Goal: Task Accomplishment & Management: Manage account settings

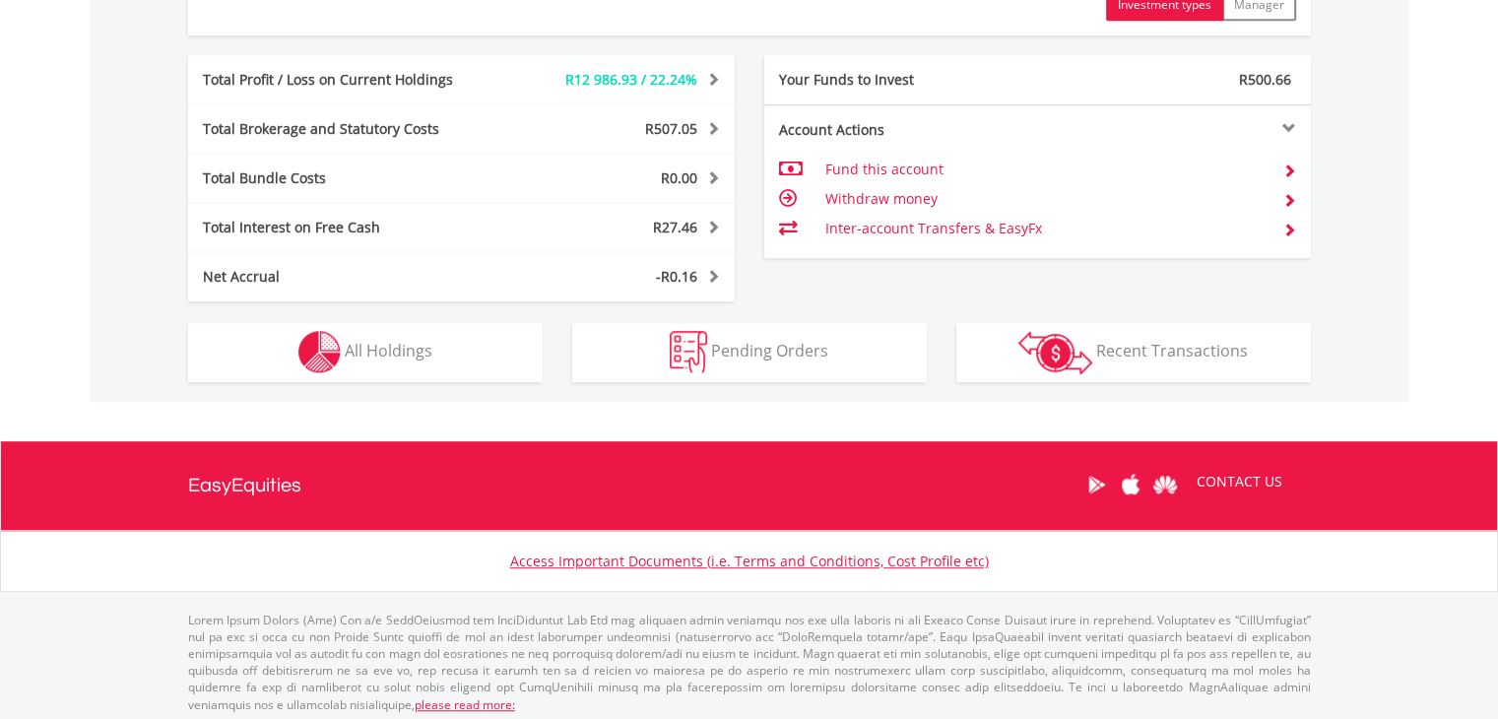
scroll to position [1103, 0]
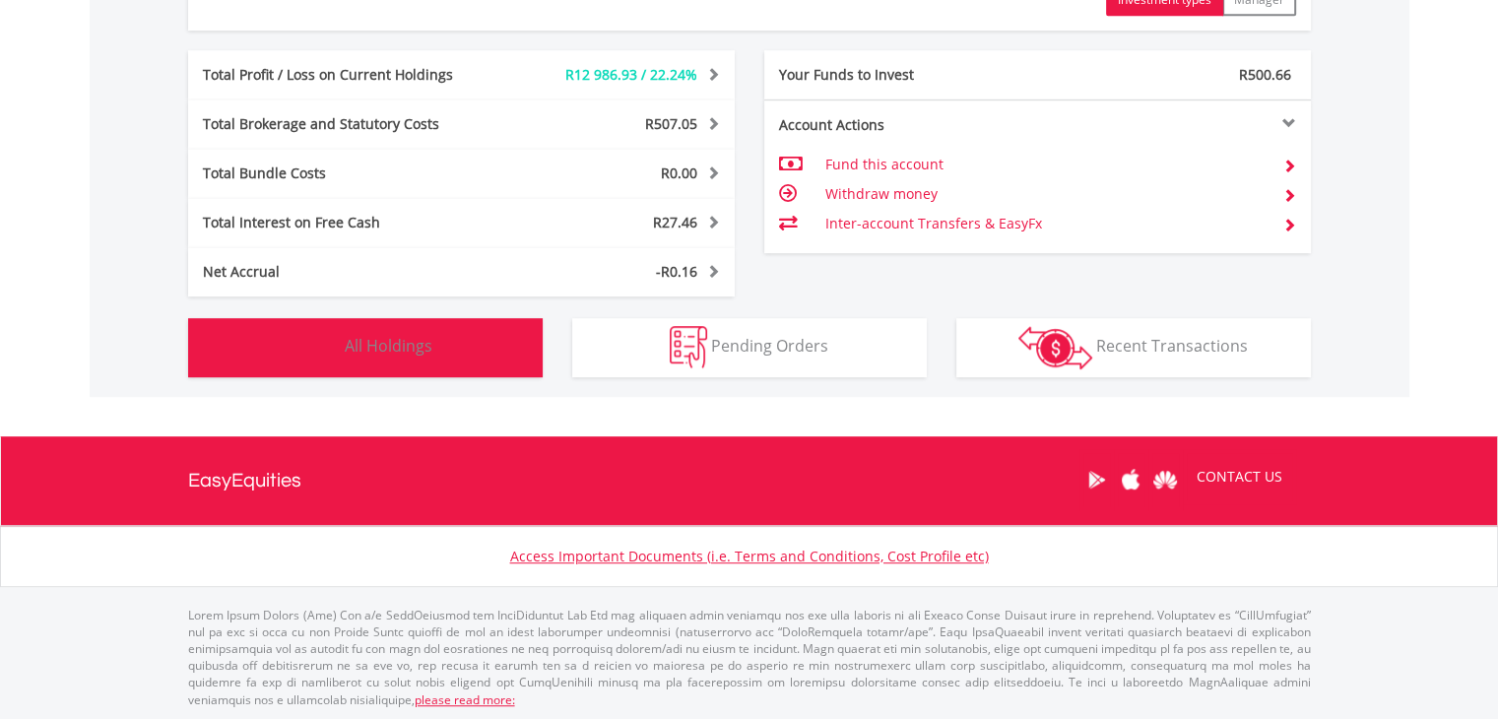
click at [425, 326] on button "Holdings All Holdings" at bounding box center [365, 347] width 354 height 59
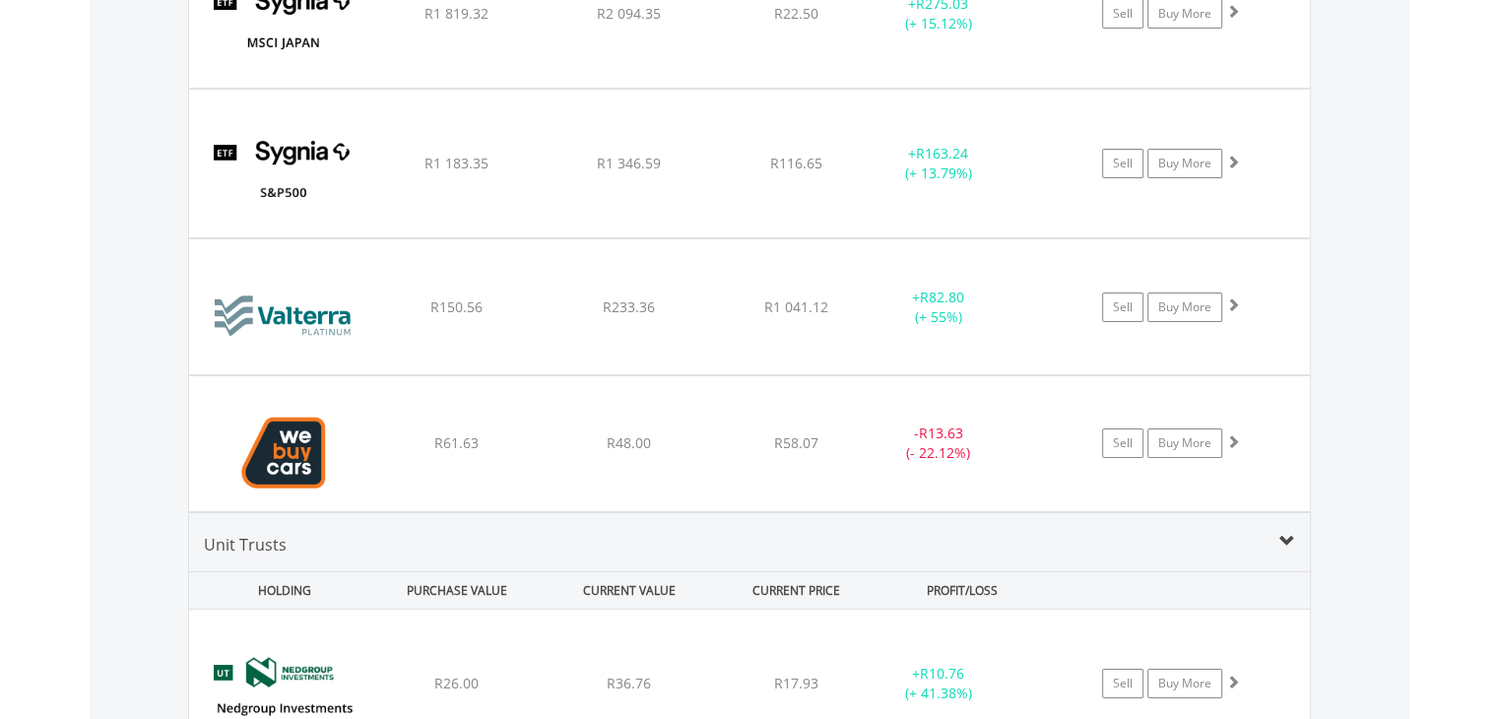
scroll to position [6756, 0]
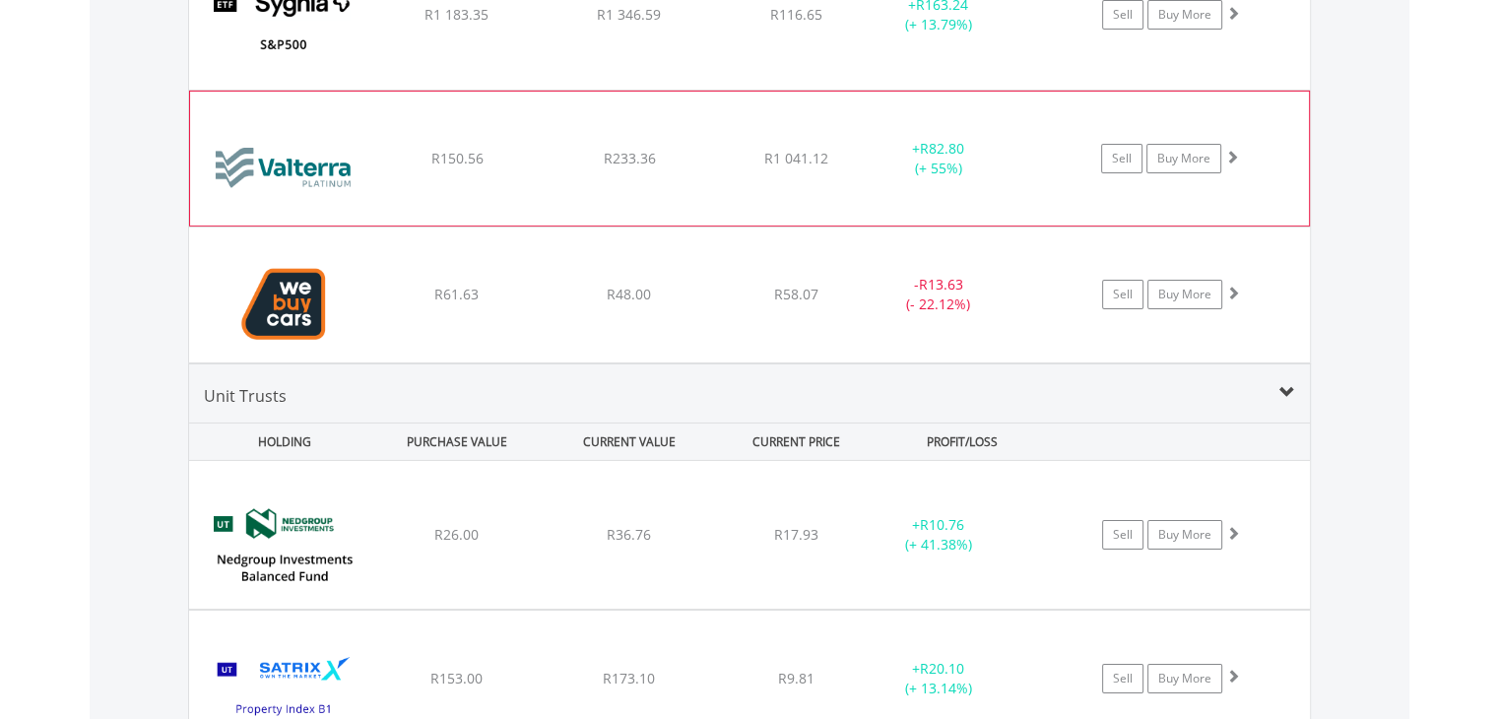
click at [866, 99] on div "﻿ Valterra Platinum Limited R150.56 R233.36 R1 041.12 + R82.80 (+ 55%) Sell Buy…" at bounding box center [749, 159] width 1119 height 134
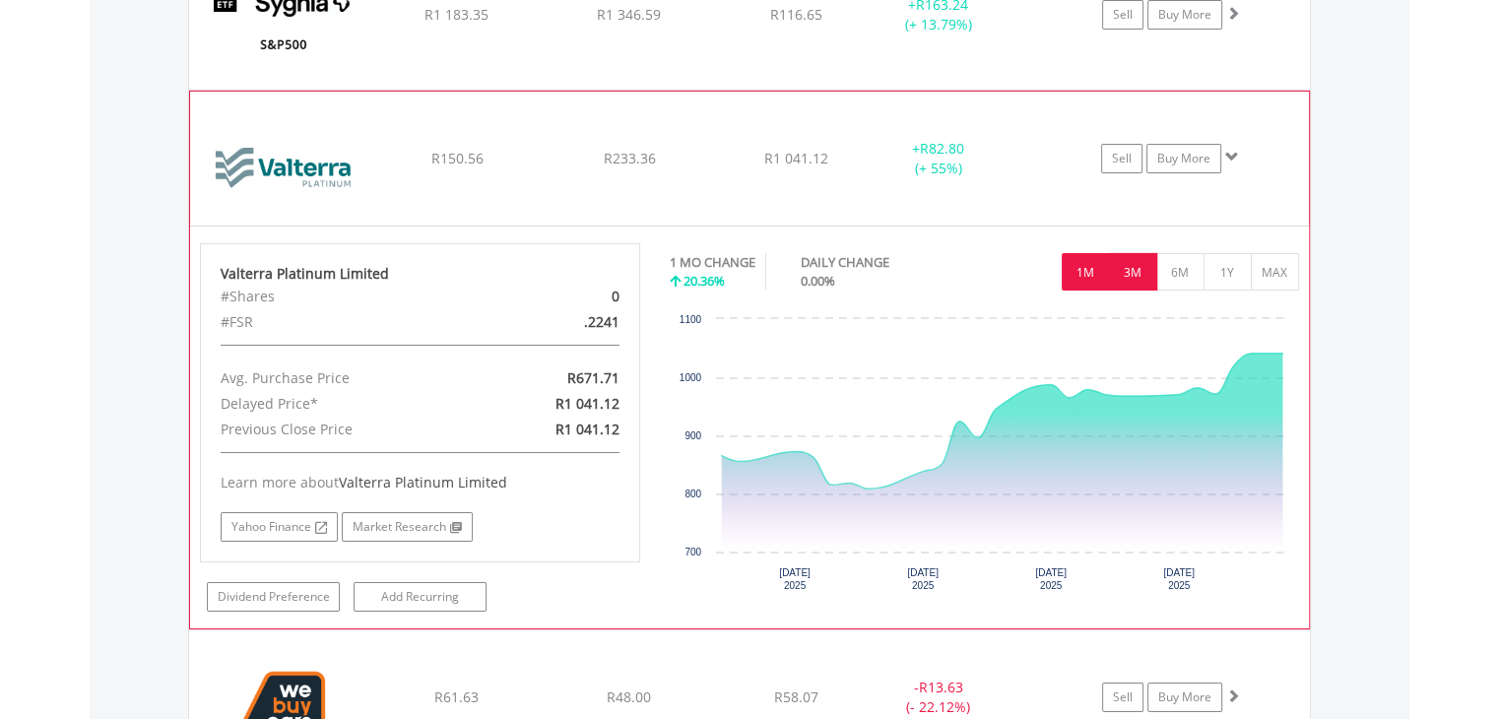
click at [1122, 253] on button "3M" at bounding box center [1133, 271] width 48 height 37
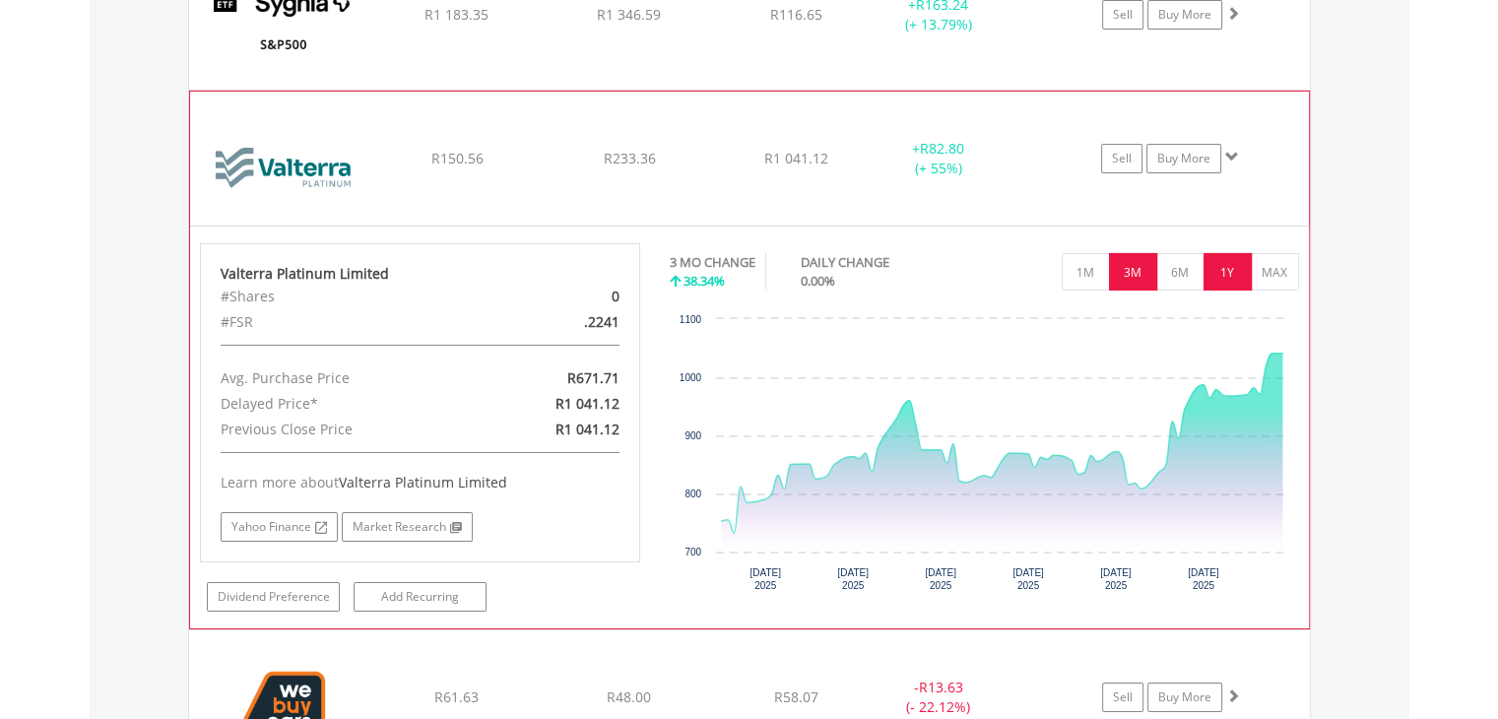
click at [1212, 253] on button "1Y" at bounding box center [1227, 271] width 48 height 37
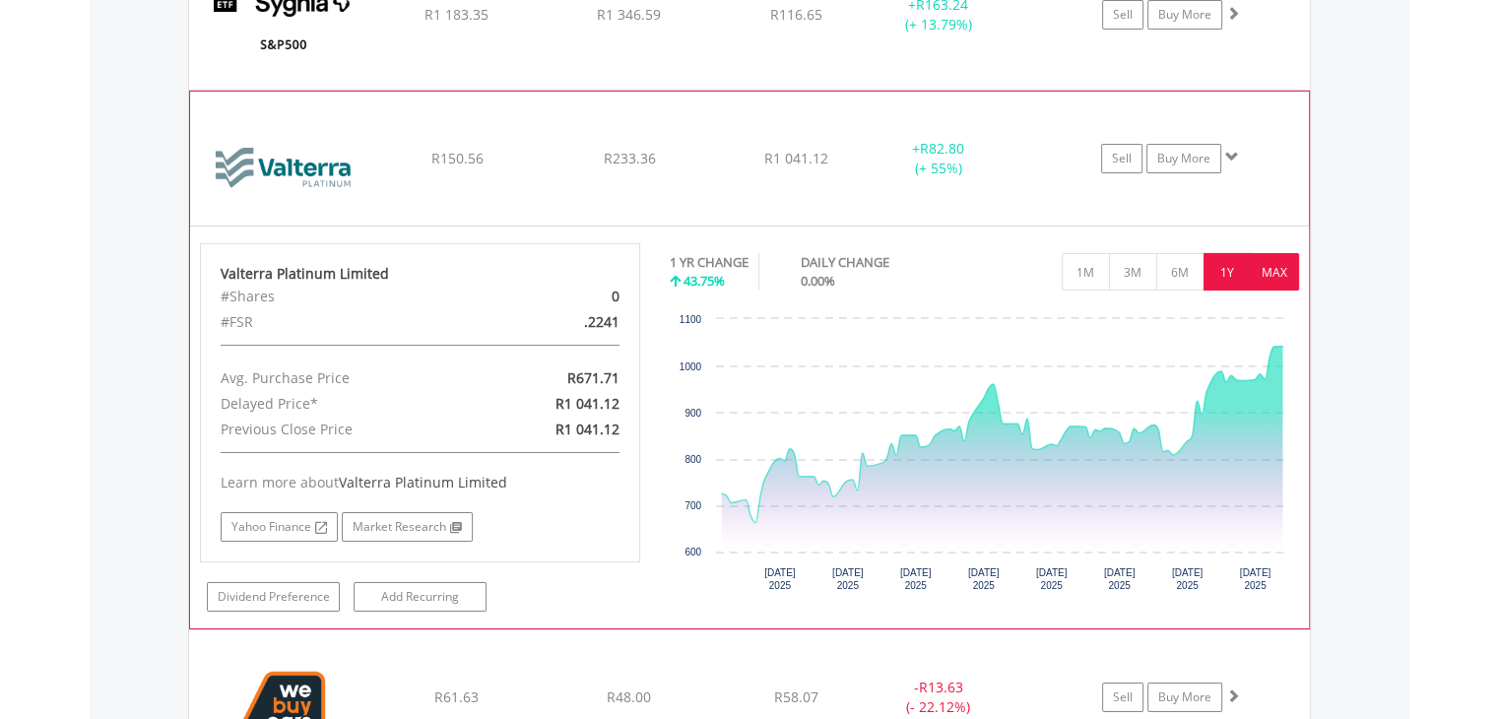
click at [1257, 253] on button "MAX" at bounding box center [1274, 271] width 48 height 37
click at [1055, 108] on div "﻿ Valterra Platinum Limited R150.56 R233.36 R1 041.12 + R82.80 (+ 55%) Sell Buy…" at bounding box center [749, 159] width 1119 height 134
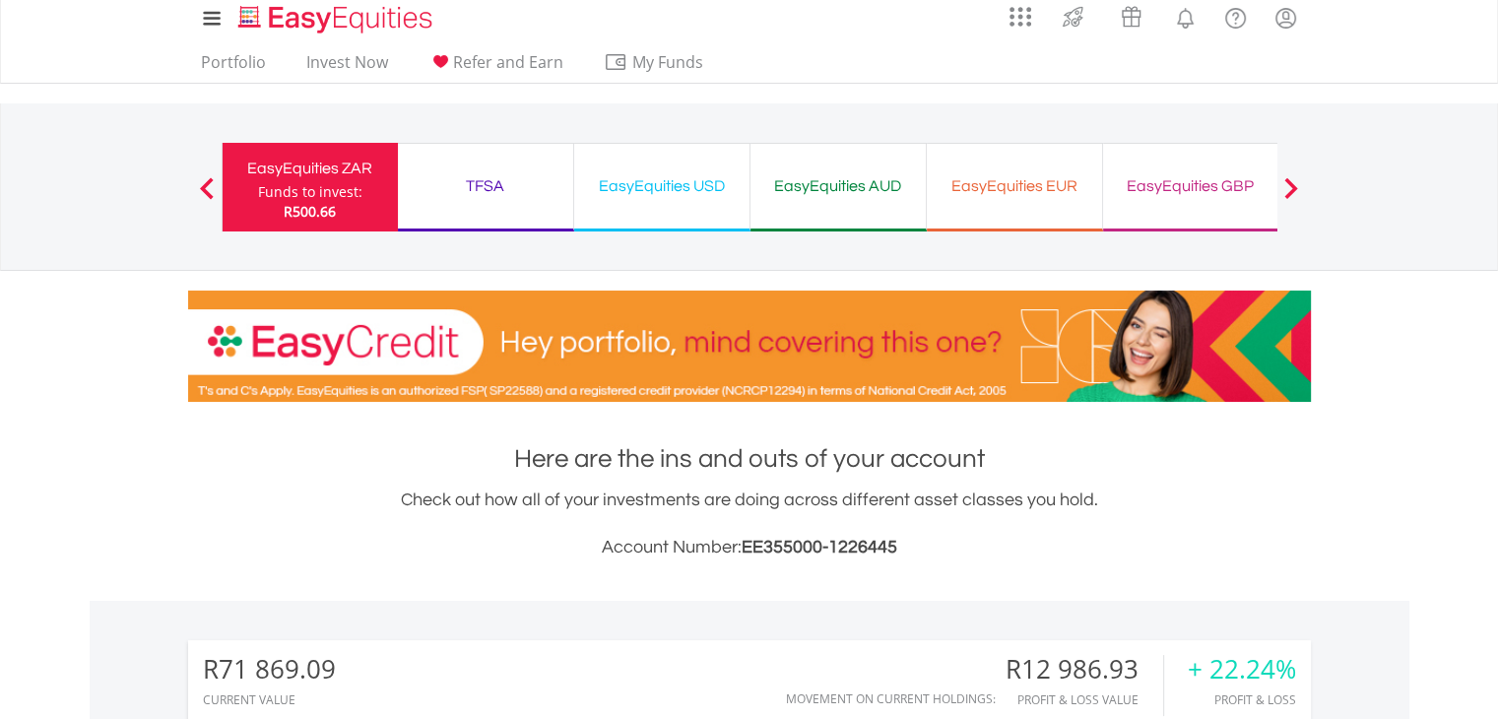
scroll to position [0, 0]
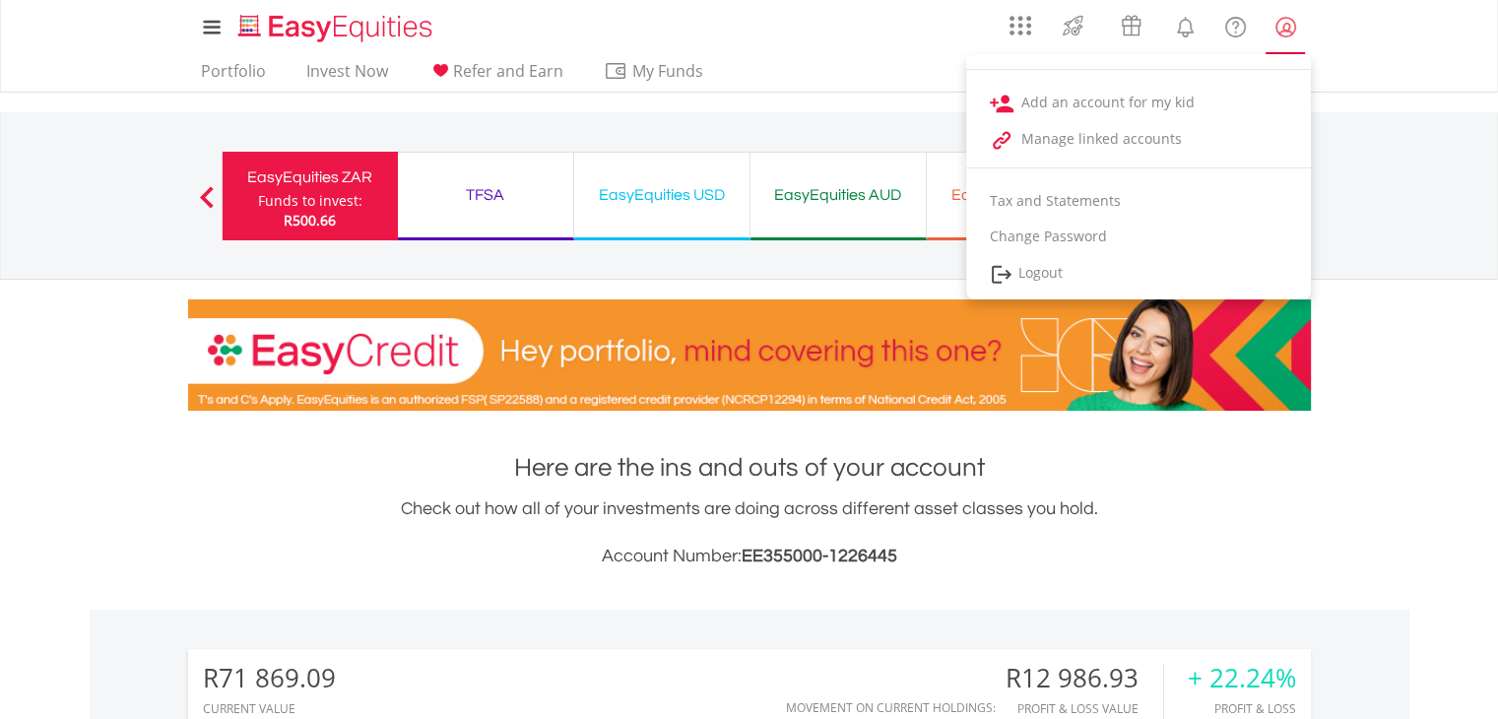
click at [1285, 29] on lord-icon "My Profile" at bounding box center [1285, 27] width 25 height 25
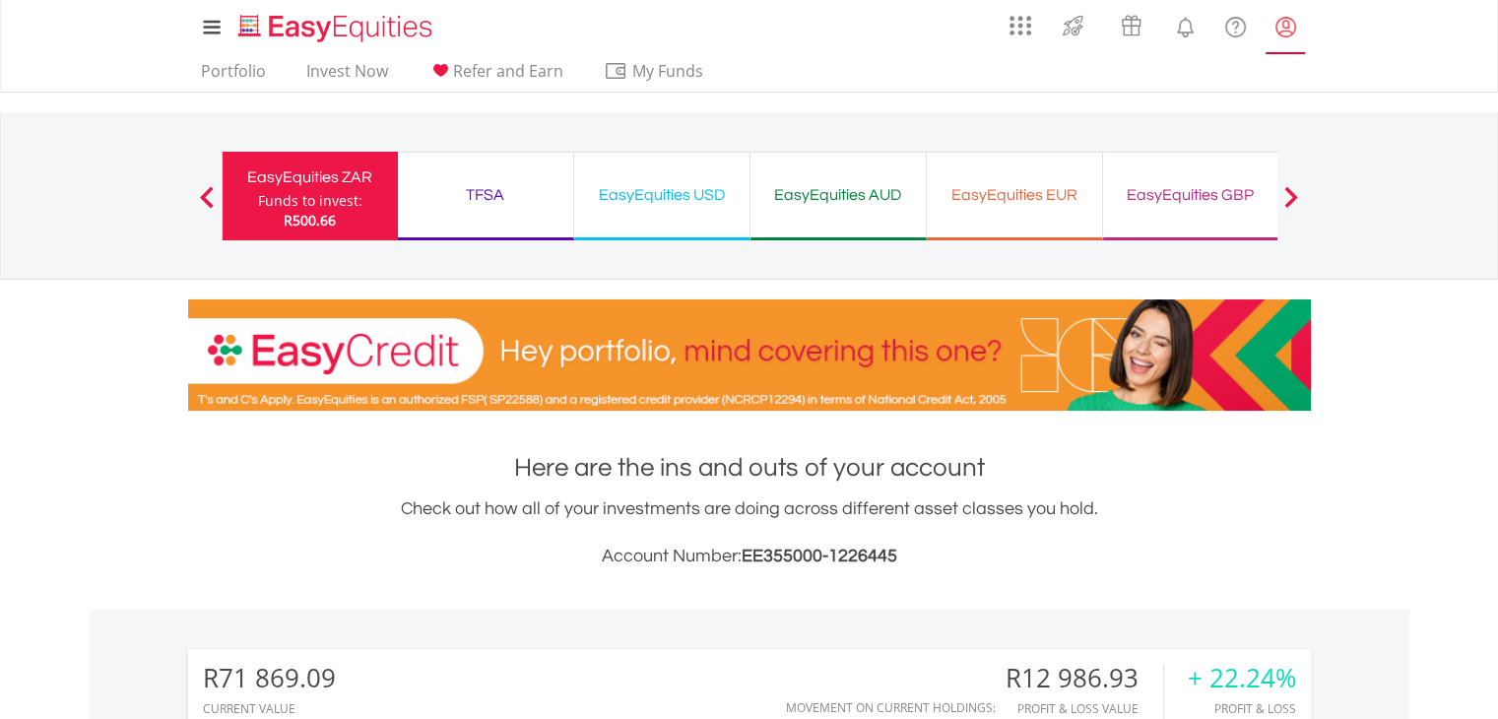
click at [1285, 29] on lord-icon "My Profile" at bounding box center [1285, 27] width 25 height 25
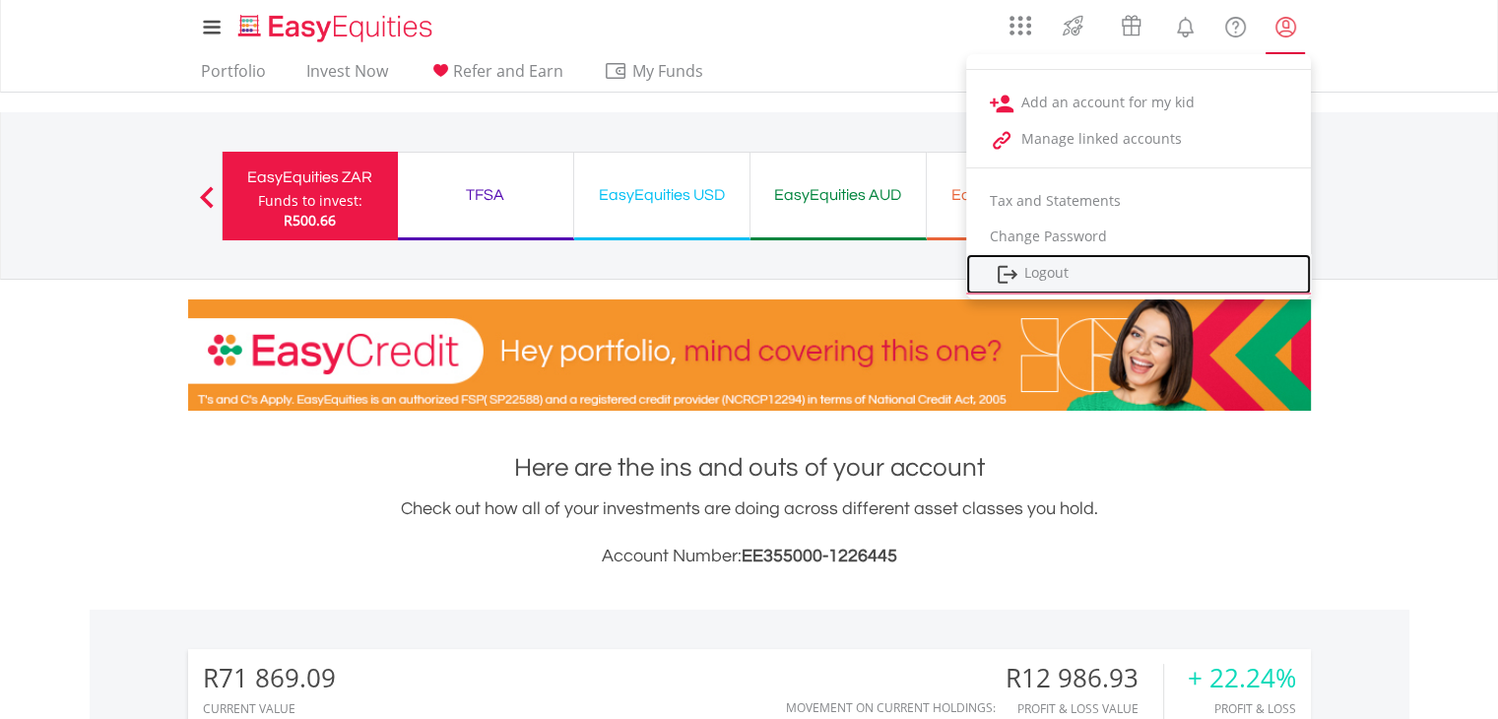
click at [1044, 276] on link "Logout" at bounding box center [1138, 274] width 345 height 40
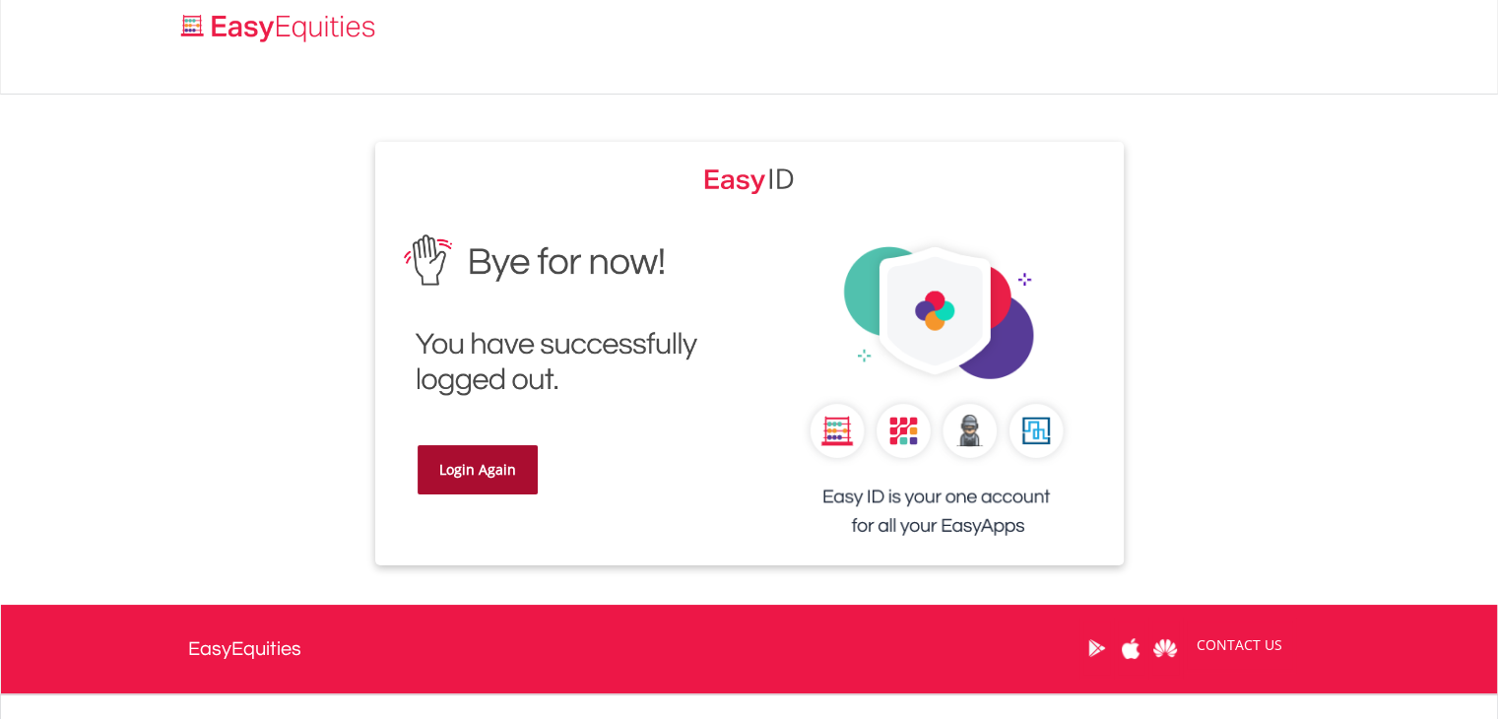
click at [508, 491] on link "Login Again" at bounding box center [477, 469] width 120 height 49
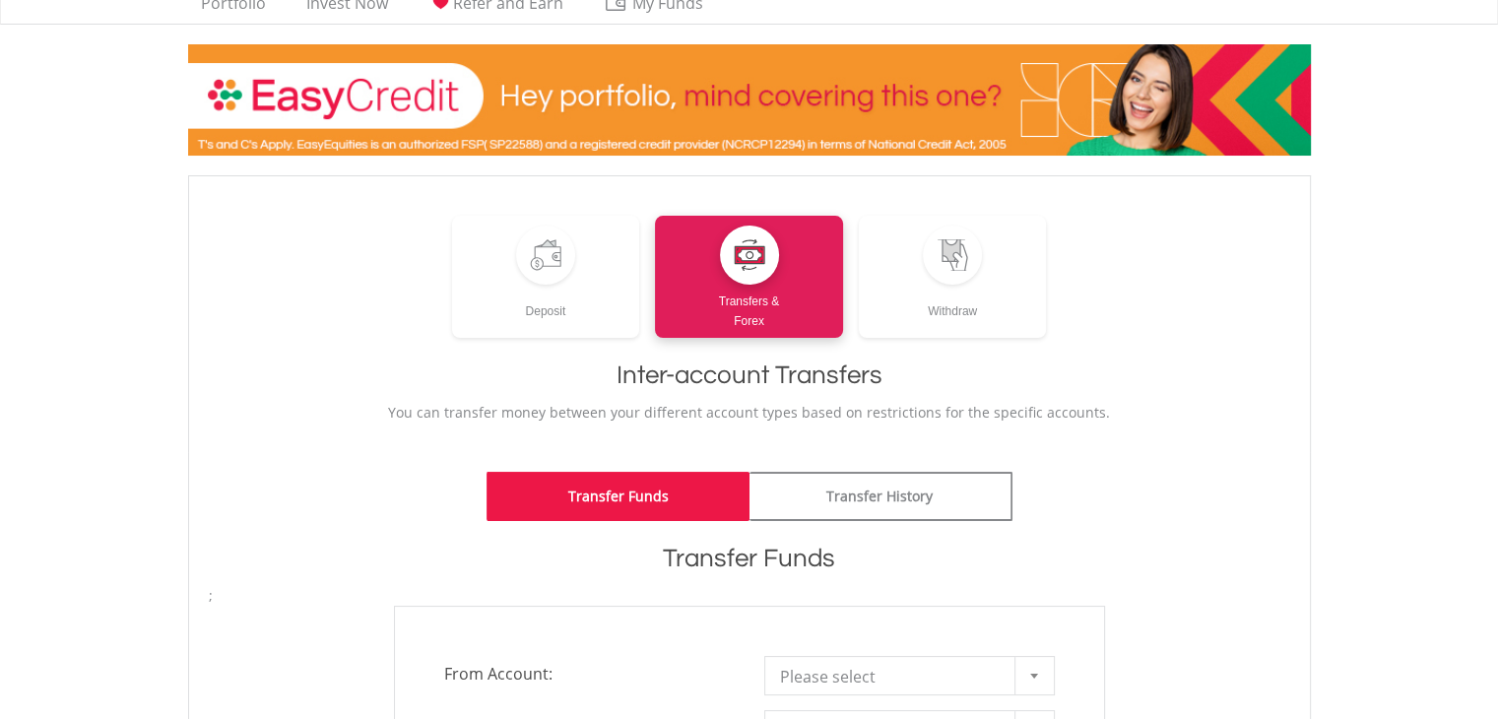
scroll to position [295, 0]
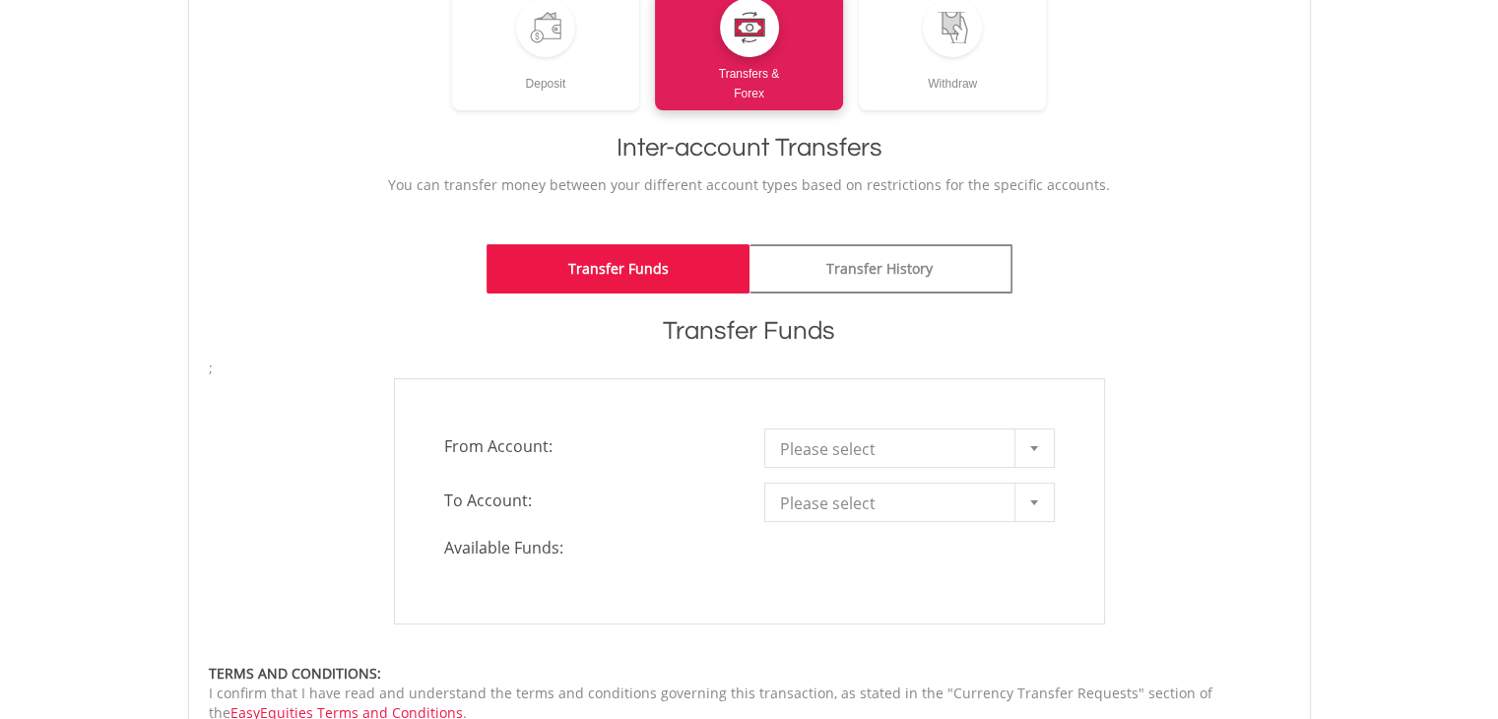
click at [1037, 450] on div at bounding box center [1033, 447] width 39 height 37
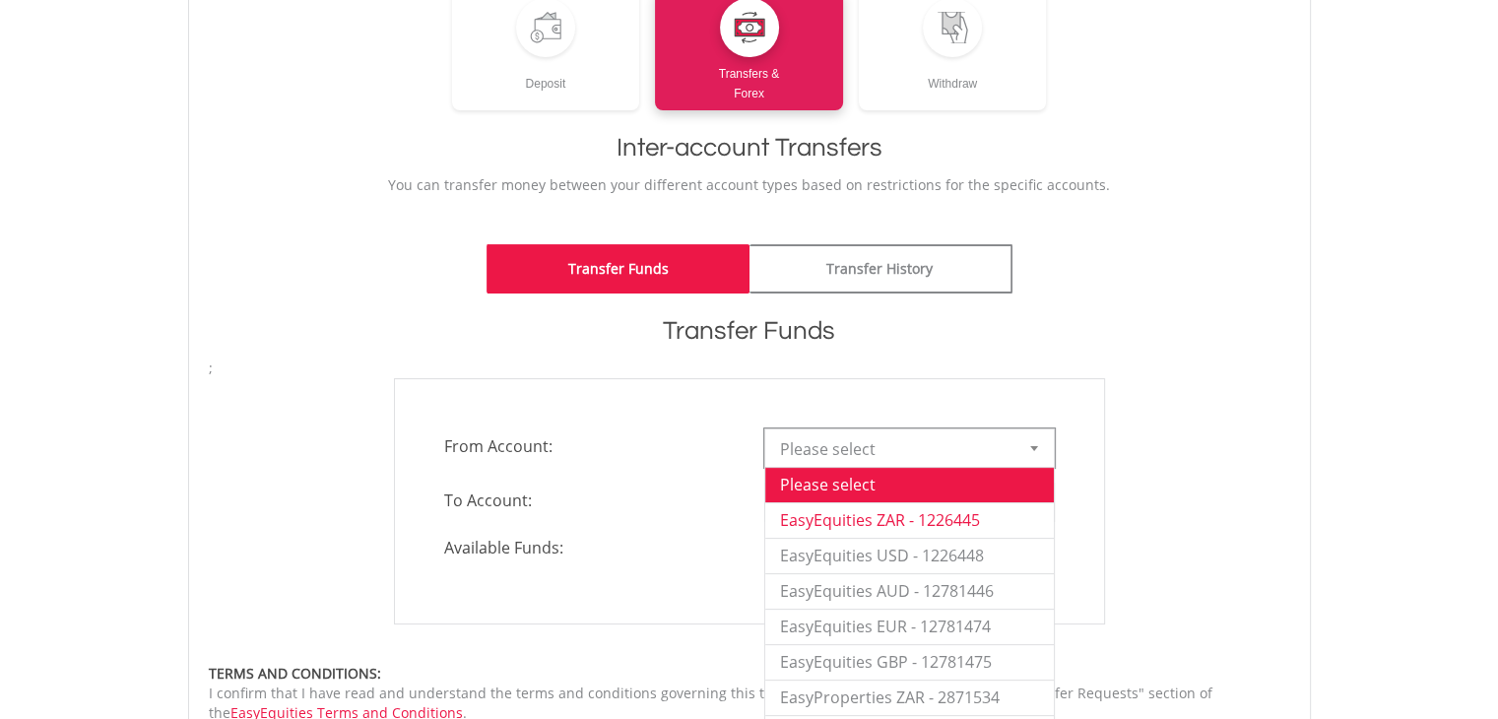
click at [939, 524] on li "EasyEquities ZAR - 1226445" at bounding box center [909, 519] width 289 height 35
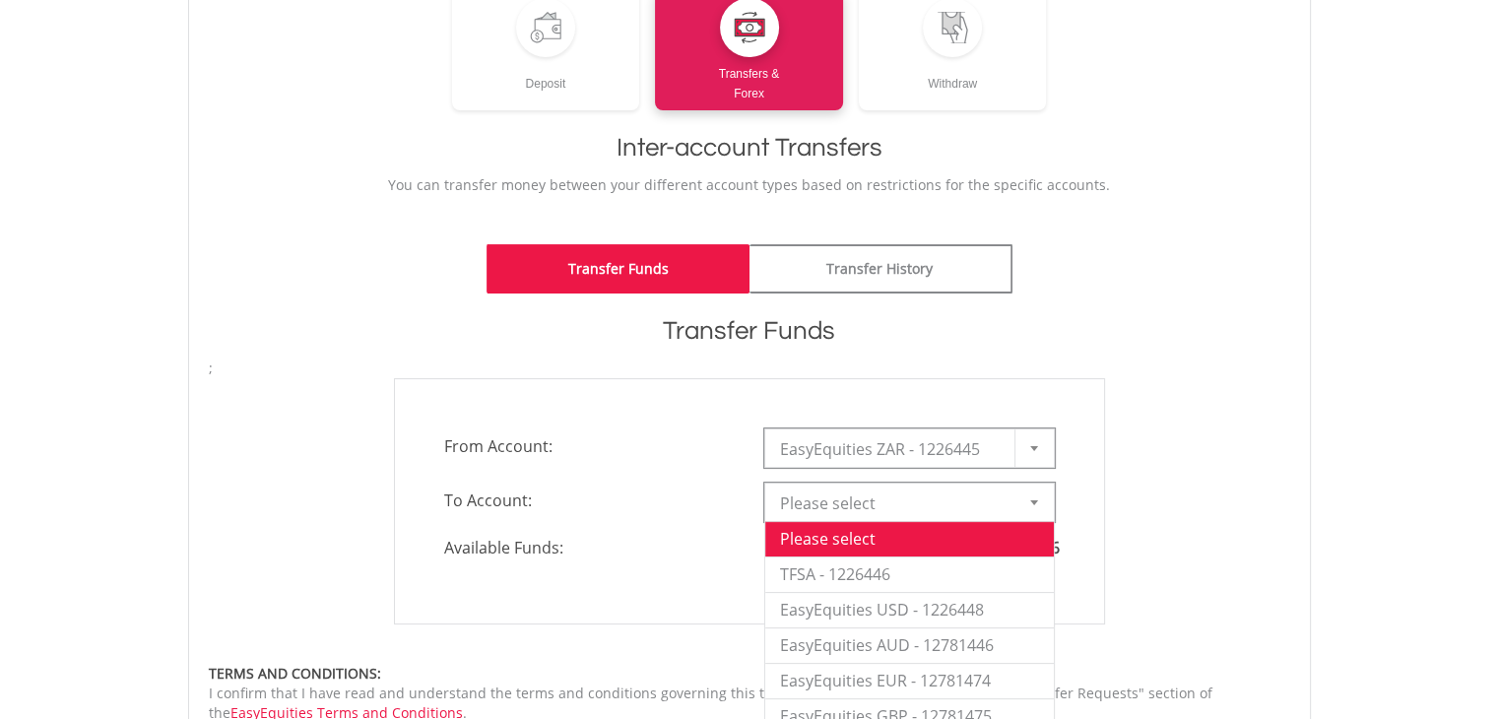
click at [1027, 509] on div at bounding box center [1033, 501] width 39 height 37
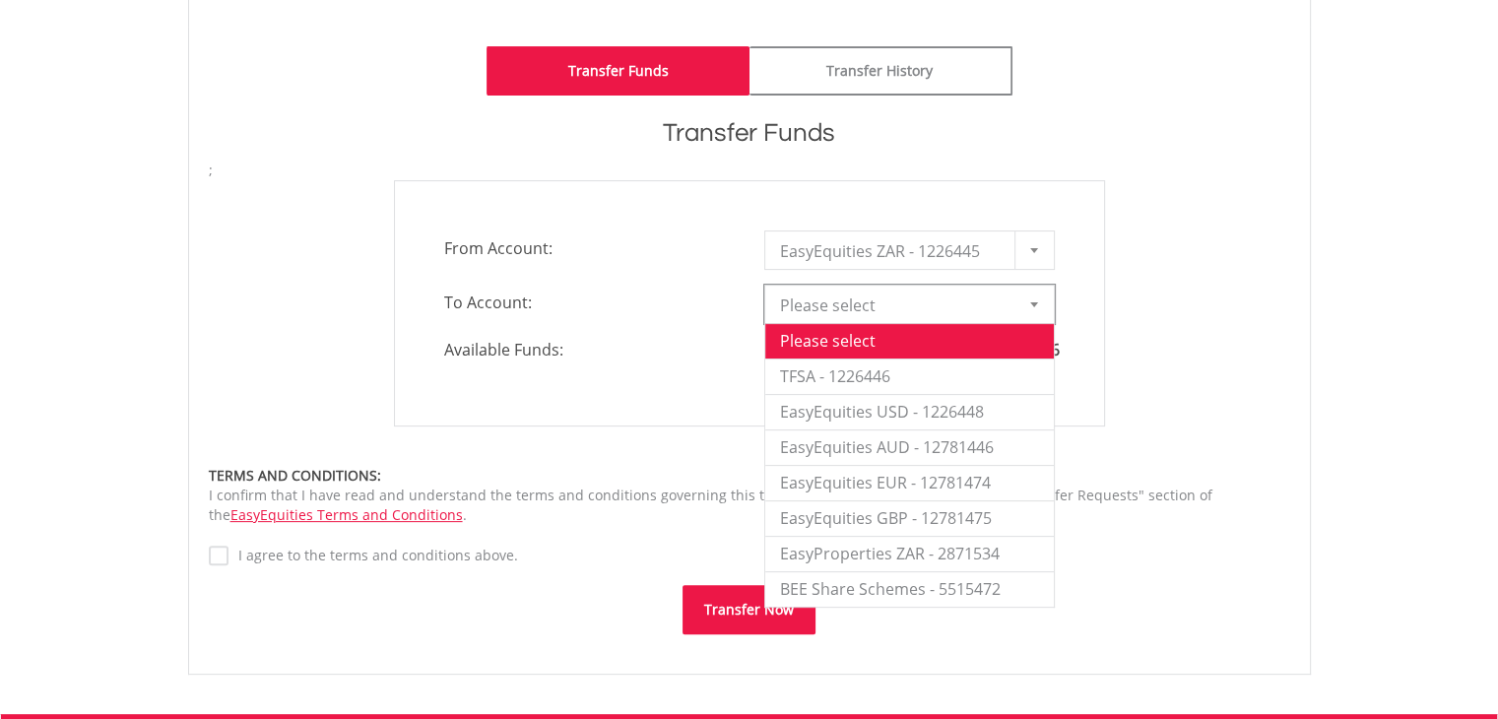
scroll to position [591, 0]
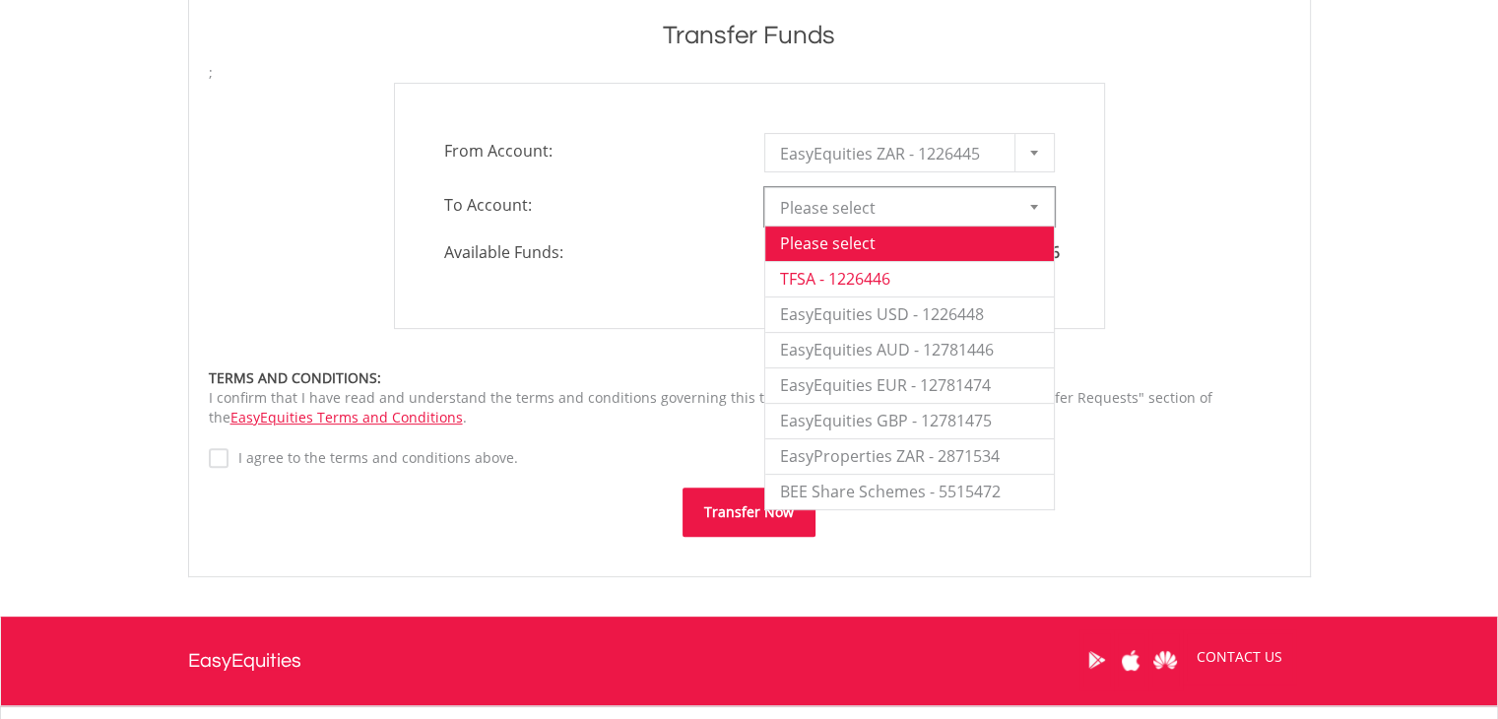
click at [823, 284] on li "TFSA - 1226446" at bounding box center [909, 278] width 289 height 35
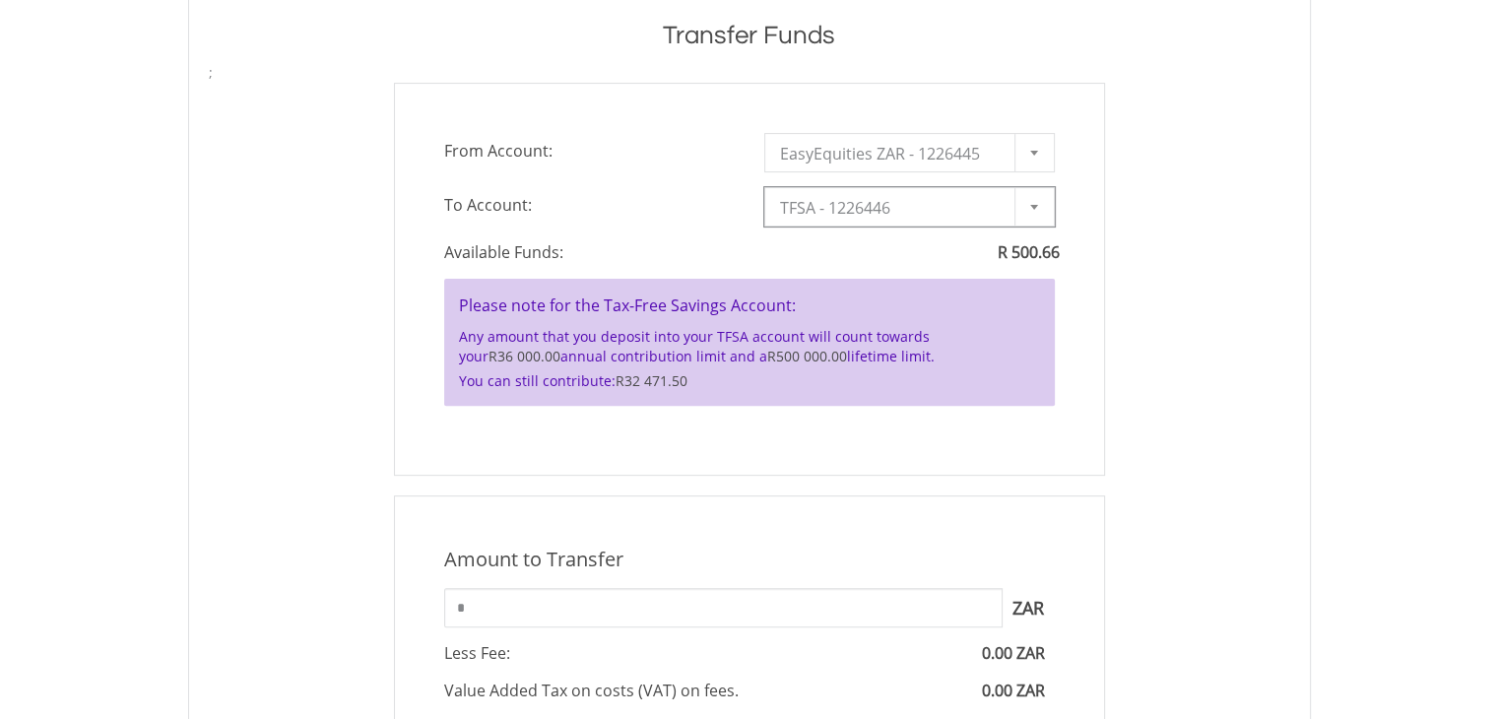
scroll to position [689, 0]
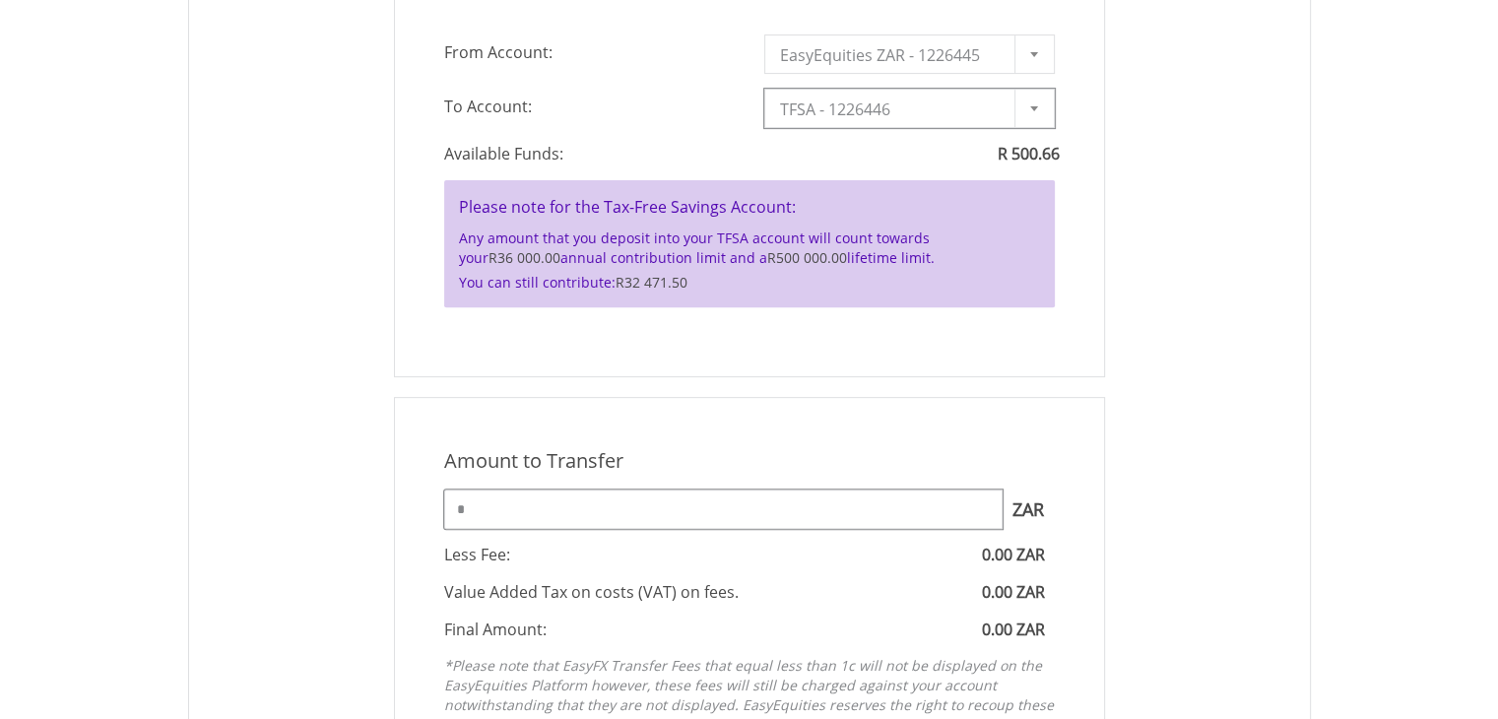
click at [558, 512] on input "*" at bounding box center [723, 508] width 558 height 39
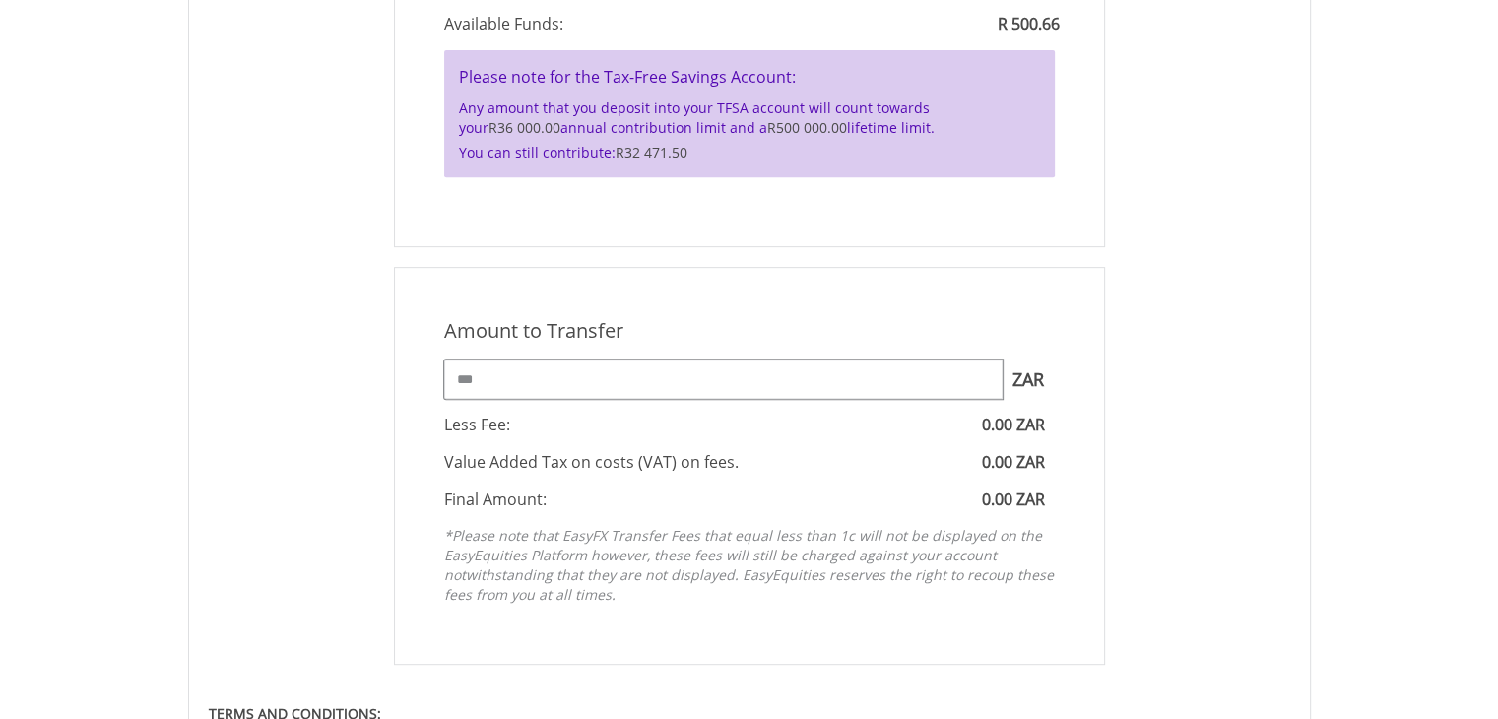
scroll to position [886, 0]
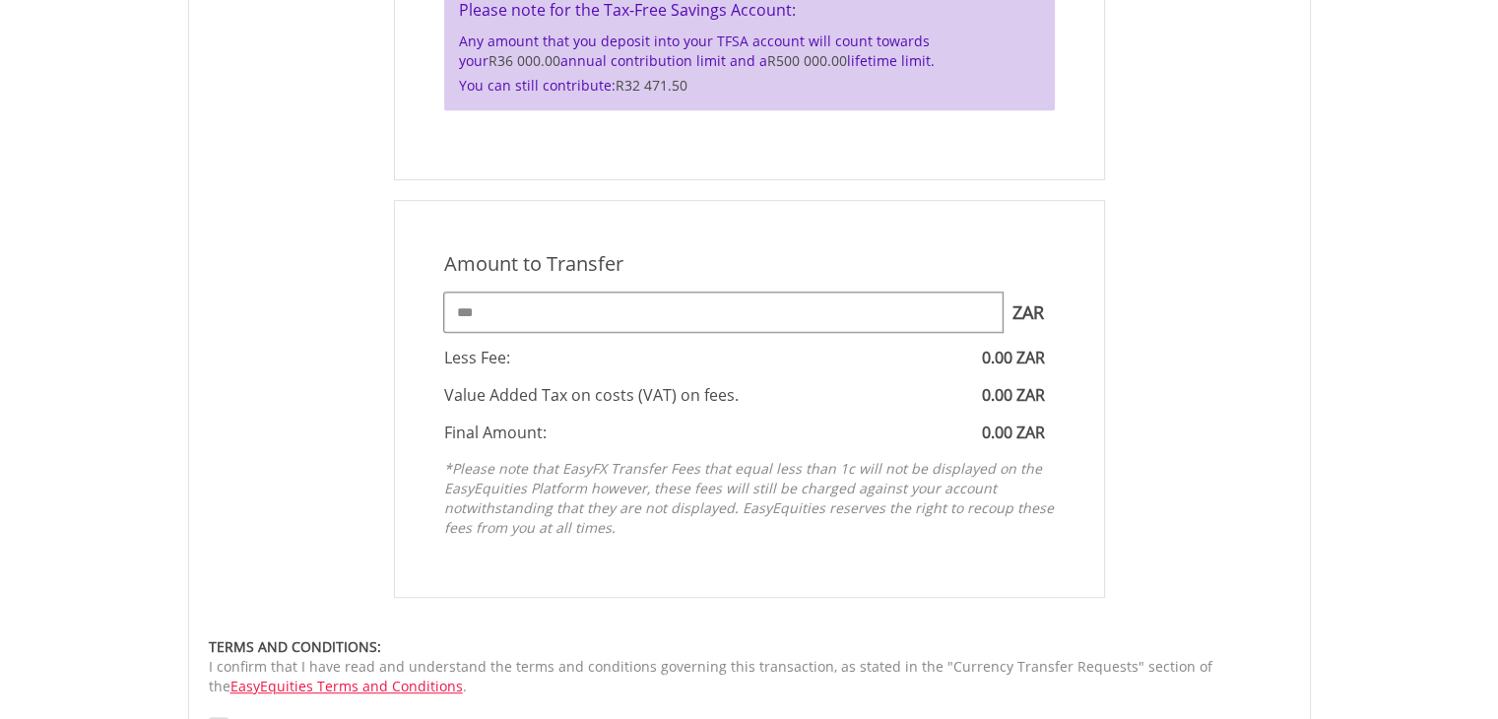
type input "***"
click at [752, 253] on div "Amount to Transfer" at bounding box center [749, 264] width 640 height 29
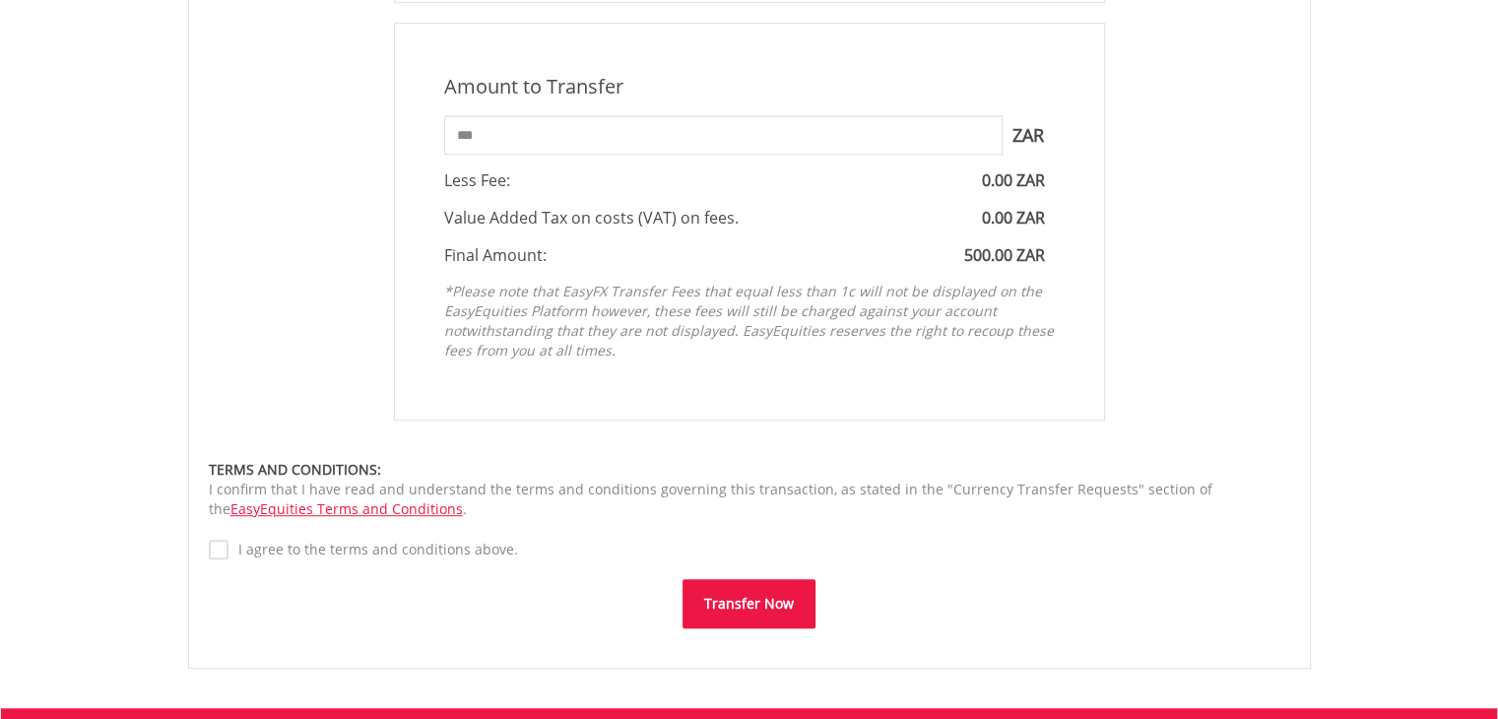
scroll to position [1083, 0]
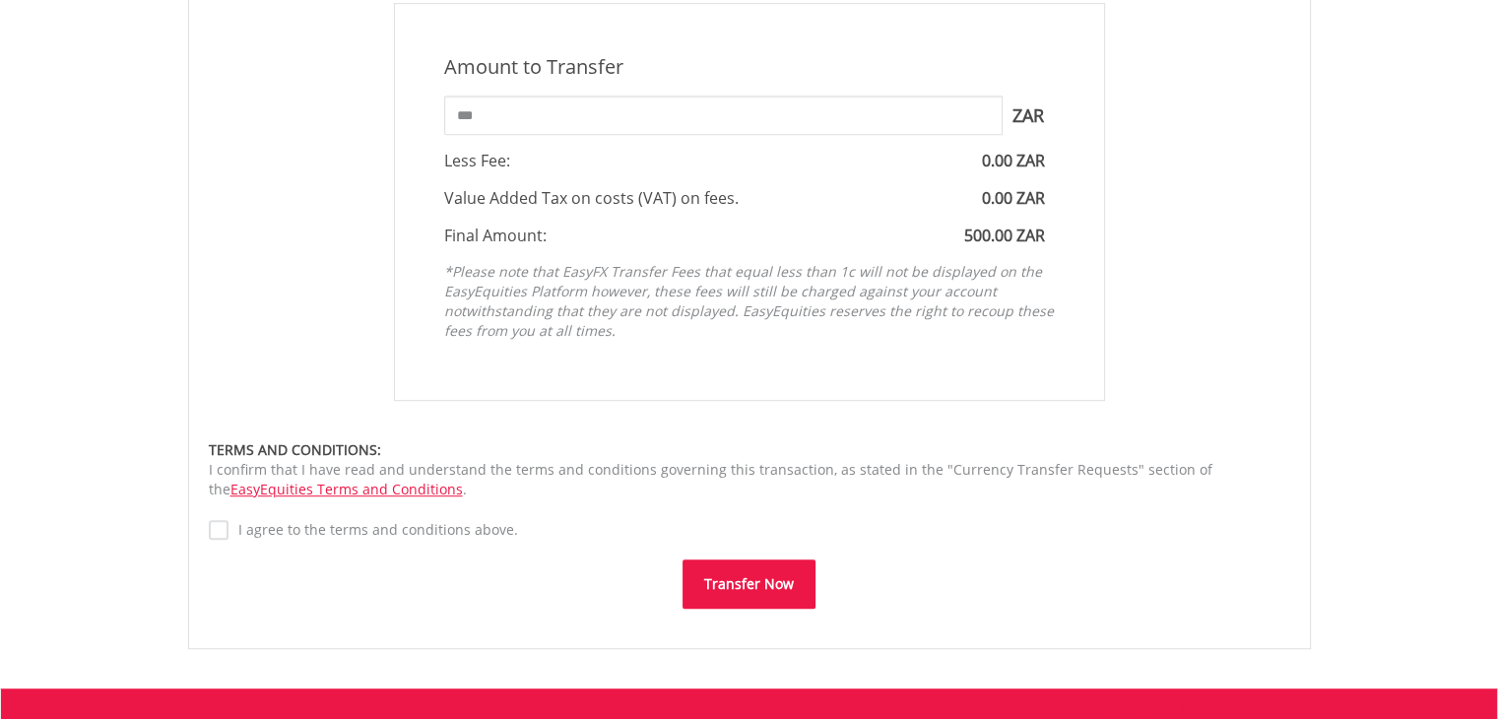
click at [228, 531] on label "I agree to the terms and conditions above." at bounding box center [372, 530] width 289 height 20
click at [745, 585] on button "Transfer Now" at bounding box center [748, 583] width 133 height 49
